Goal: Communication & Community: Answer question/provide support

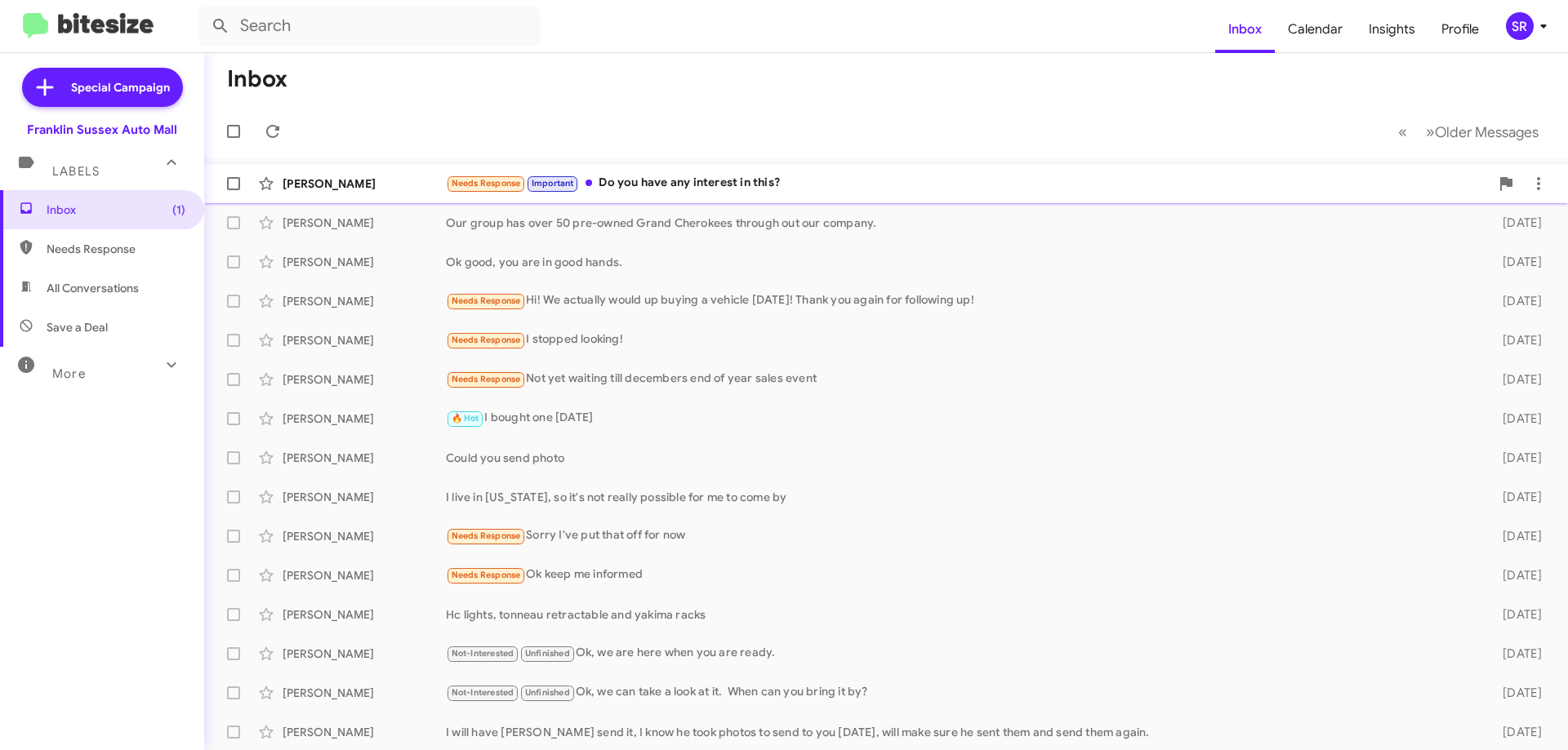
click at [732, 188] on div "Needs Response Important Do you have any interest in this?" at bounding box center [968, 183] width 1043 height 19
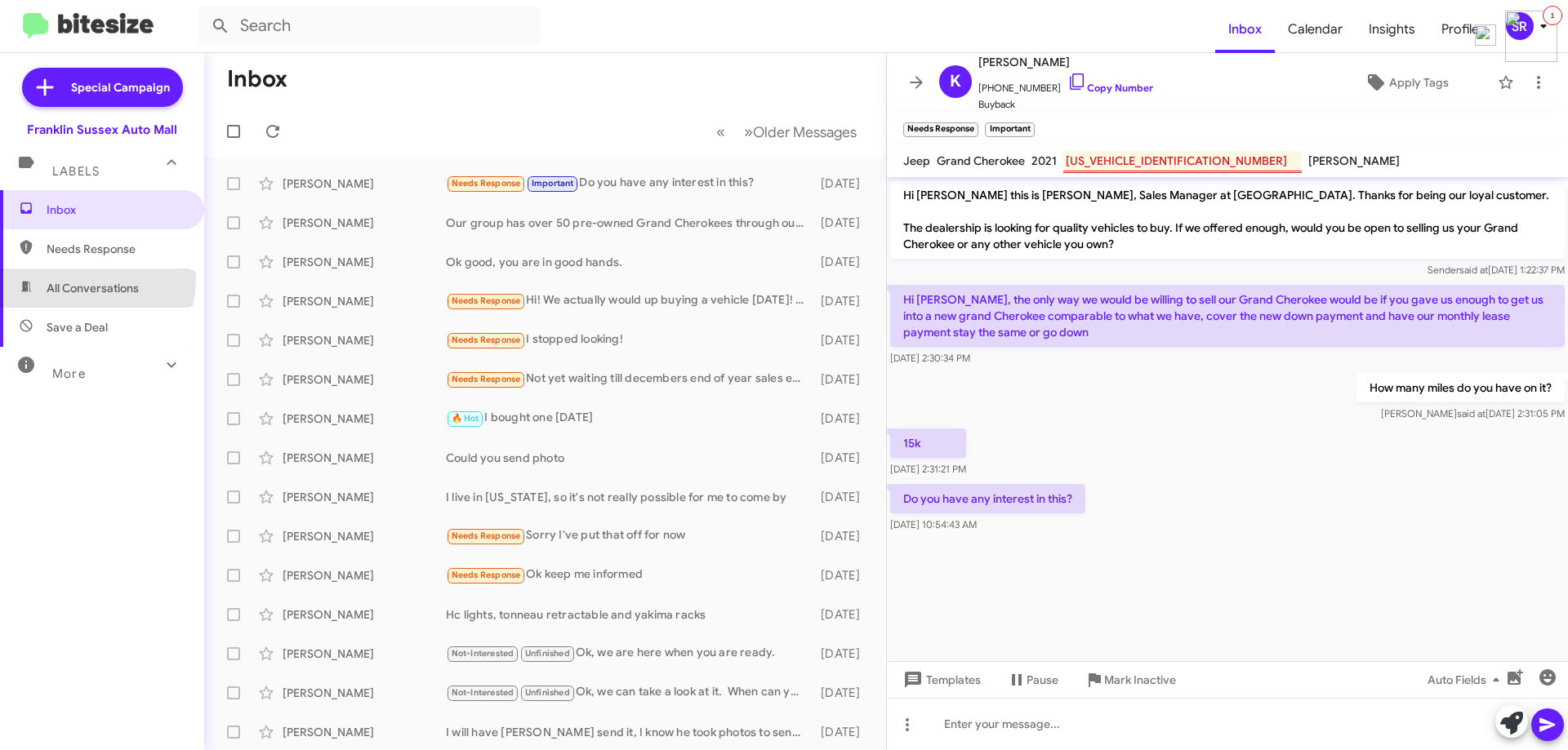
click at [68, 277] on span "All Conversations" at bounding box center [101, 287] width 204 height 39
type input "in:all-conversations"
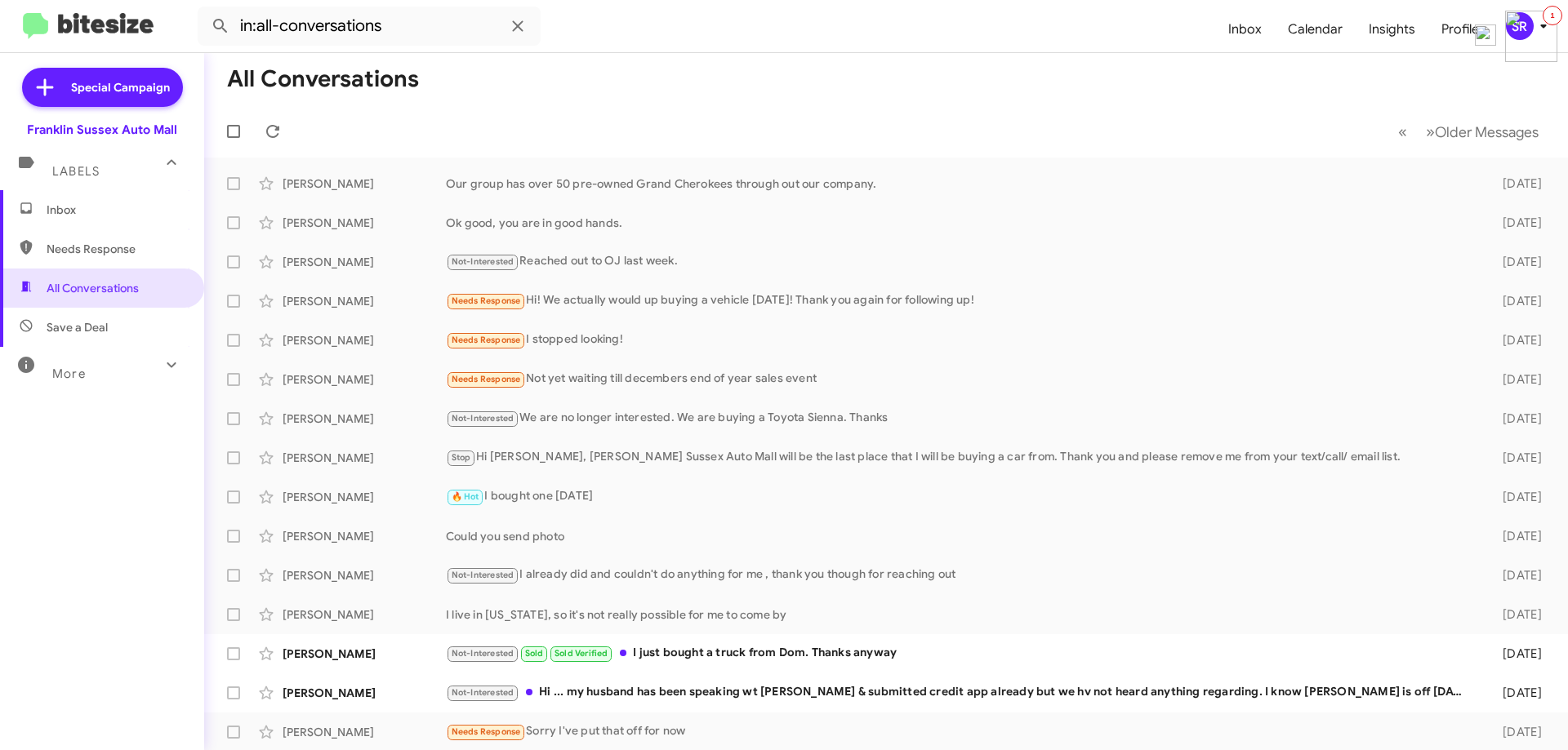
click at [59, 220] on span "Inbox" at bounding box center [101, 210] width 204 height 39
